Goal: Transaction & Acquisition: Register for event/course

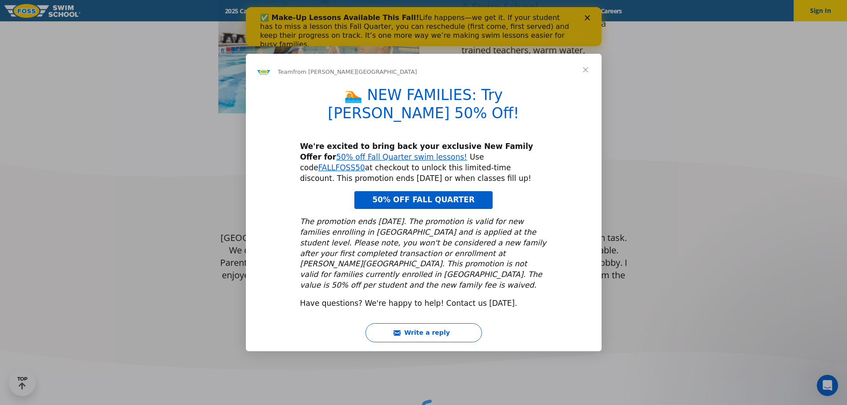
click at [419, 84] on span "Close" at bounding box center [585, 70] width 32 height 32
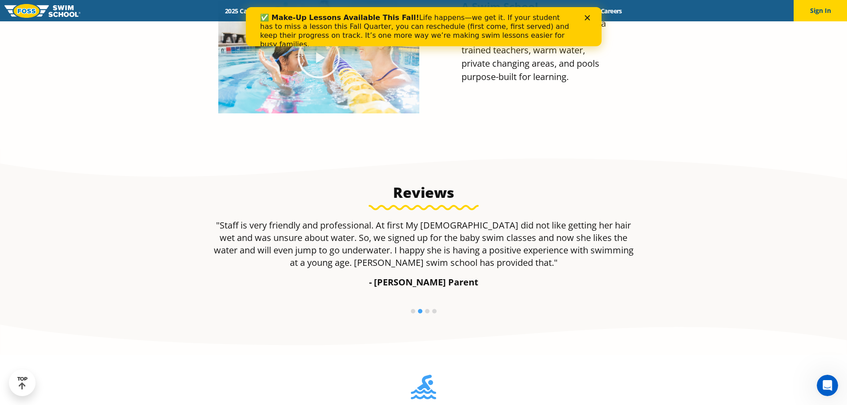
click at [419, 16] on polygon "Close" at bounding box center [586, 17] width 5 height 5
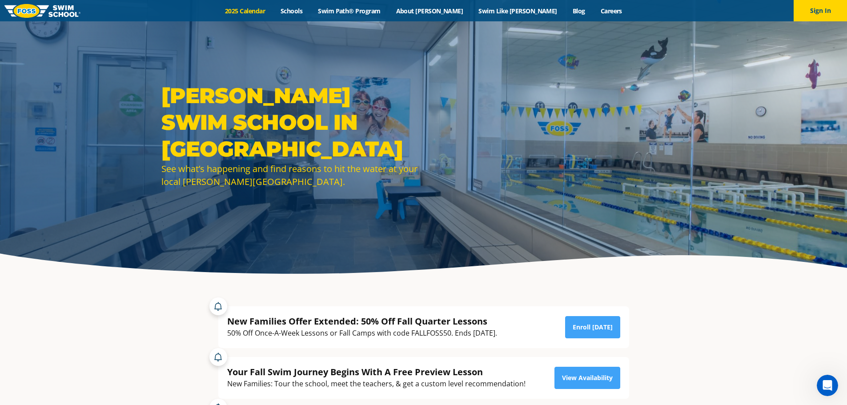
click at [273, 9] on link "2025 Calendar" at bounding box center [245, 11] width 56 height 8
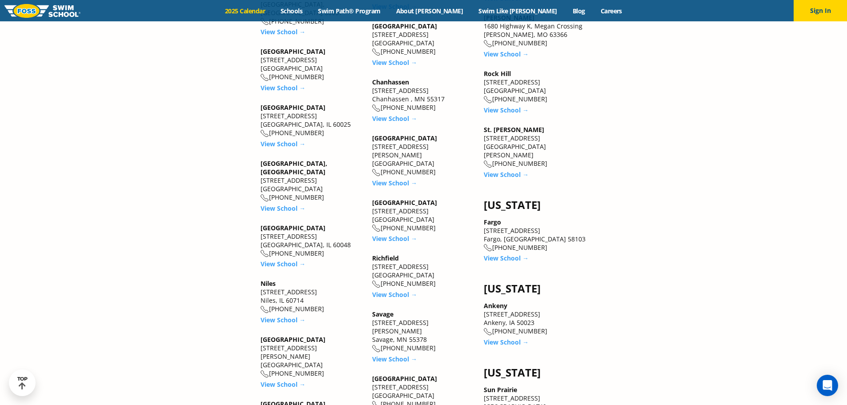
scroll to position [1022, 0]
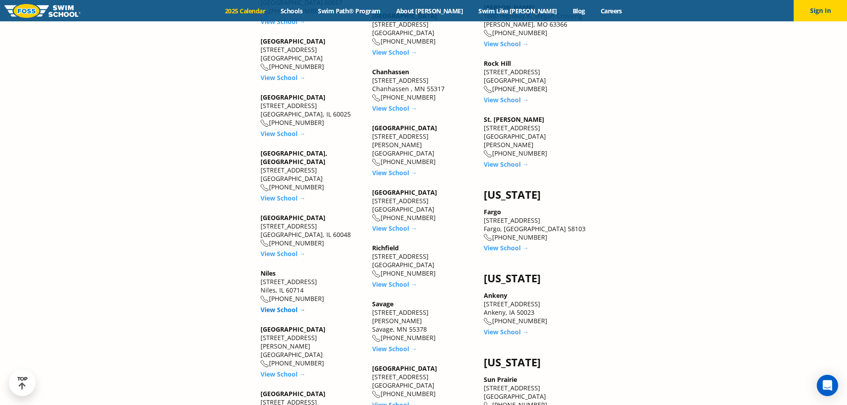
click at [285, 305] on link "View School →" at bounding box center [282, 309] width 45 height 8
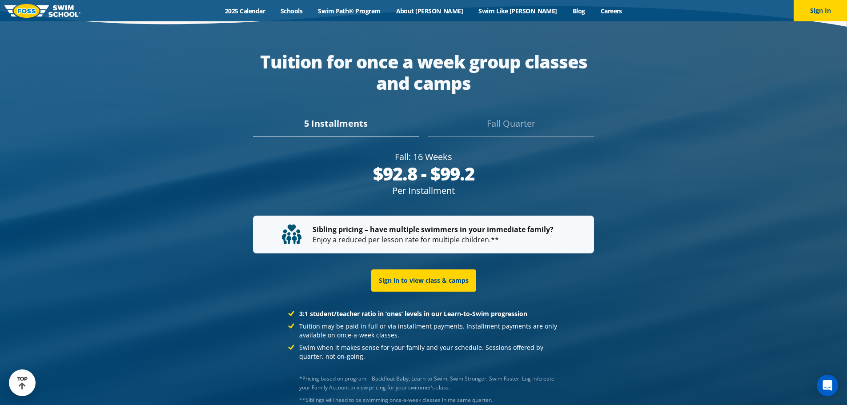
scroll to position [1766, 0]
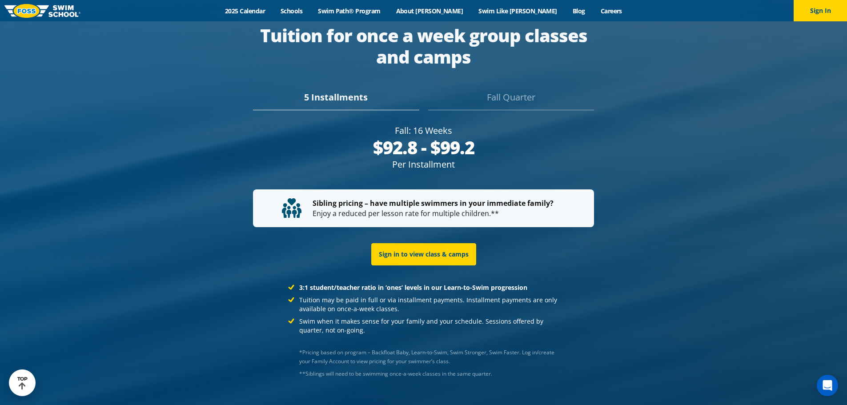
click at [517, 91] on div "Fall Quarter" at bounding box center [511, 101] width 166 height 20
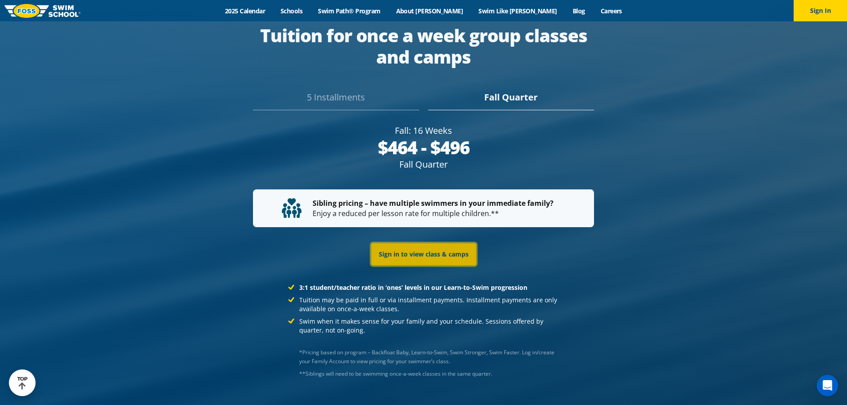
click at [410, 243] on link "Sign in to view class & camps" at bounding box center [423, 254] width 105 height 22
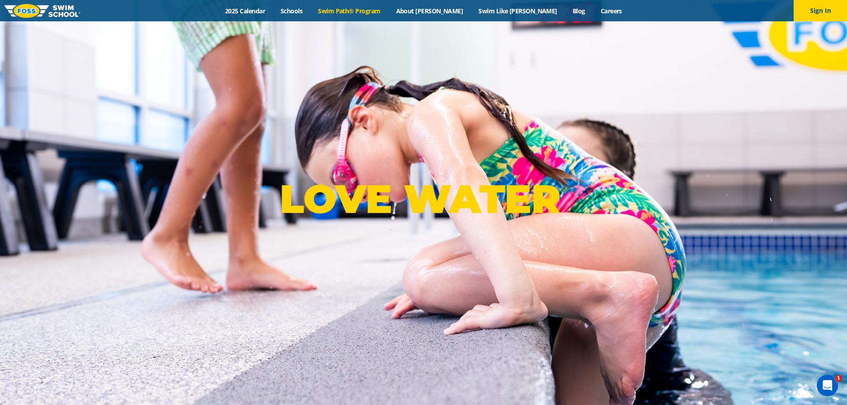
click at [388, 7] on link "Swim Path® Program" at bounding box center [349, 11] width 78 height 8
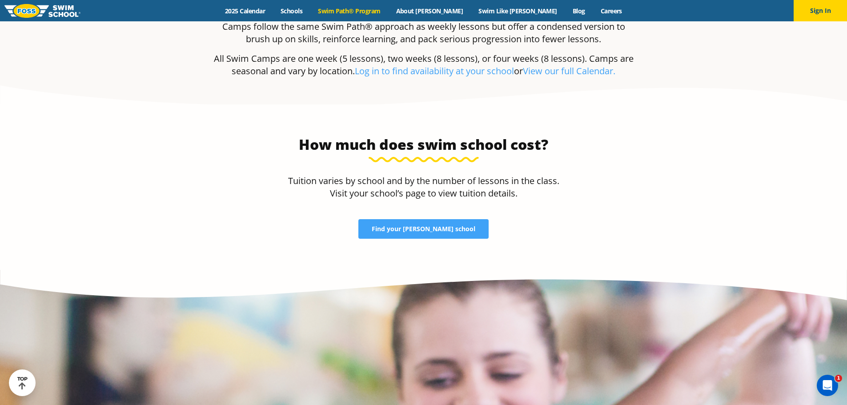
scroll to position [1867, 0]
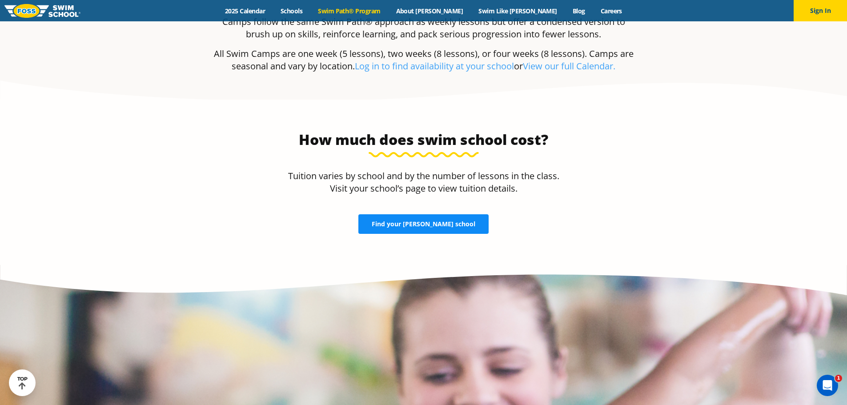
click at [429, 214] on link "Find your [PERSON_NAME] school" at bounding box center [423, 224] width 130 height 20
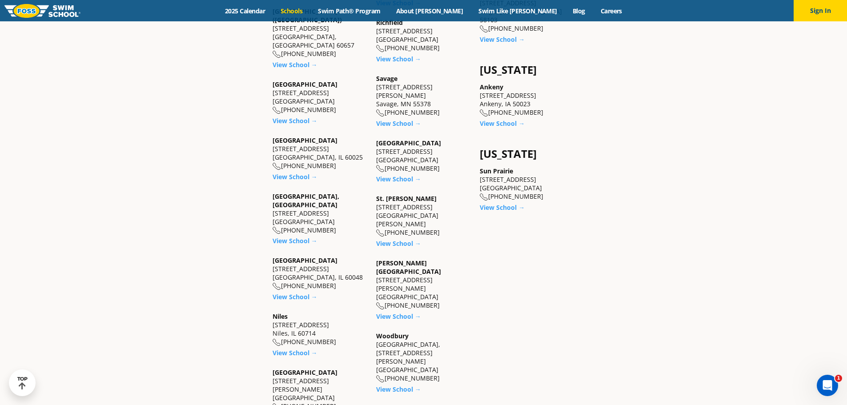
scroll to position [756, 0]
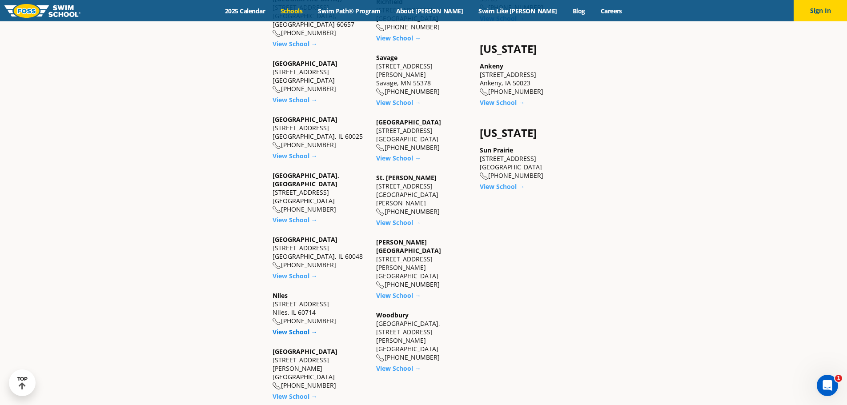
click at [296, 328] on link "View School →" at bounding box center [294, 332] width 45 height 8
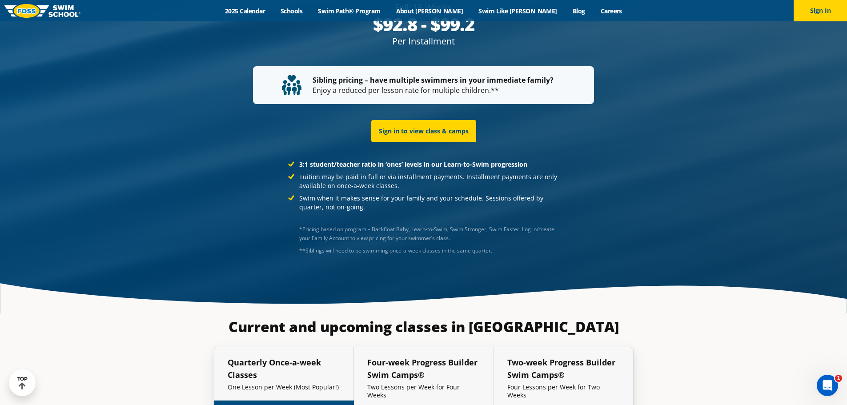
scroll to position [1943, 0]
